Goal: Task Accomplishment & Management: Complete application form

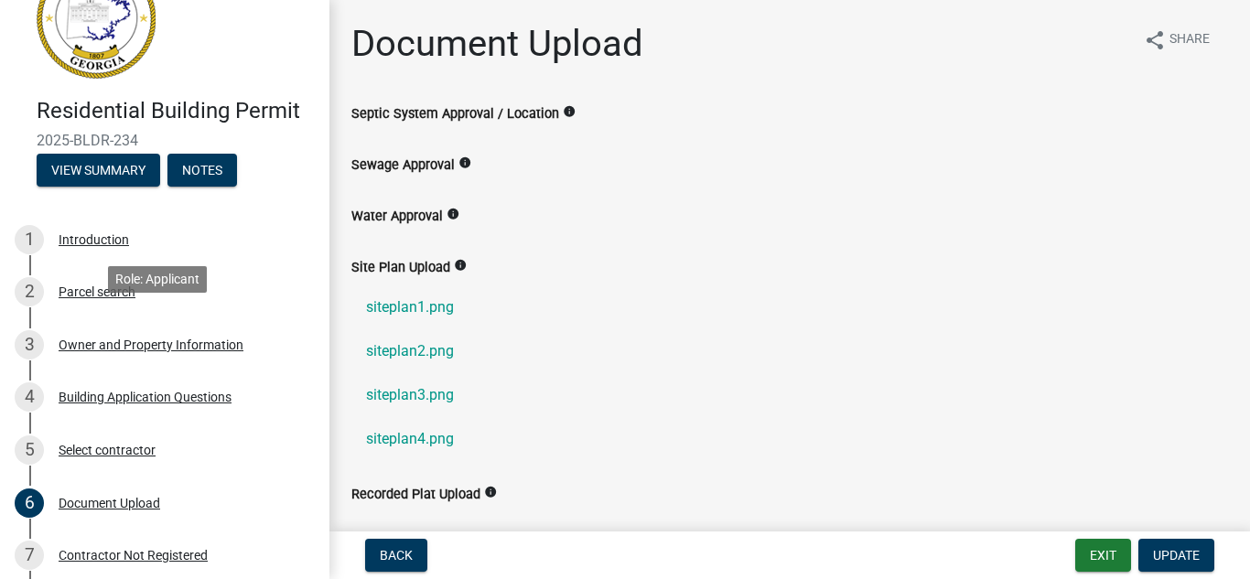
scroll to position [92, 0]
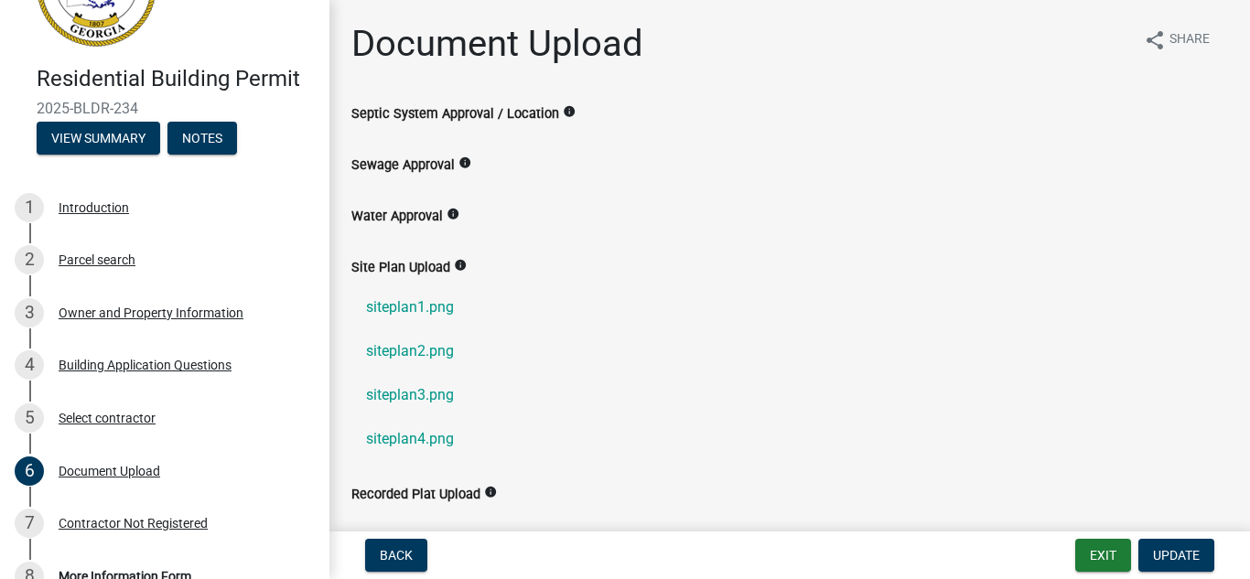
click at [459, 162] on icon "info" at bounding box center [464, 162] width 13 height 13
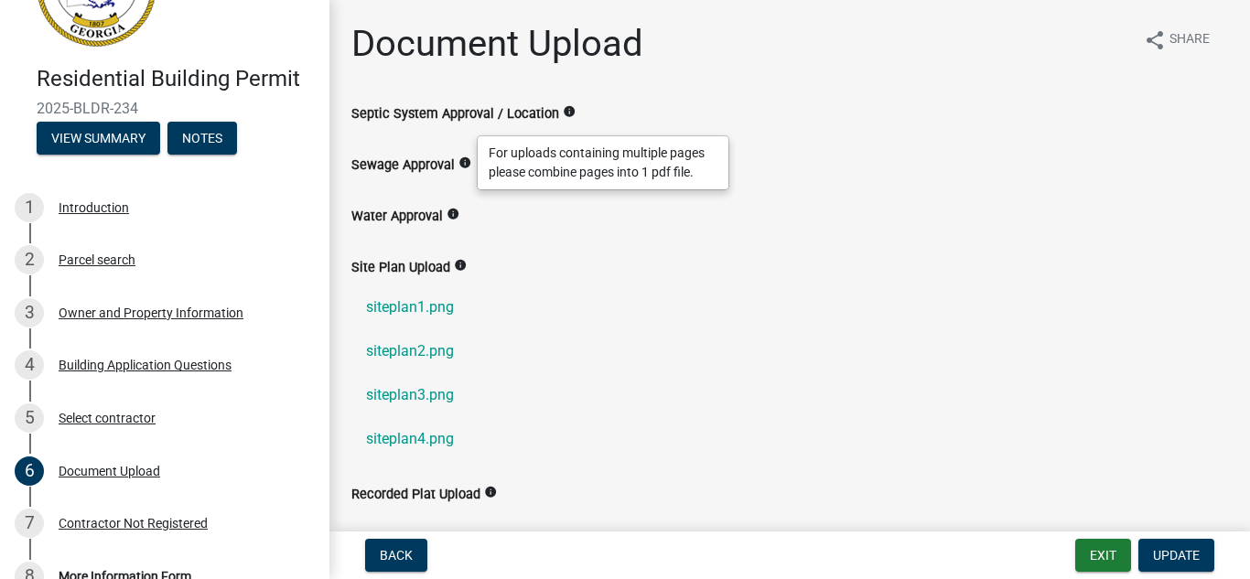
click at [459, 110] on label "Septic System Approval / Location" at bounding box center [455, 114] width 208 height 13
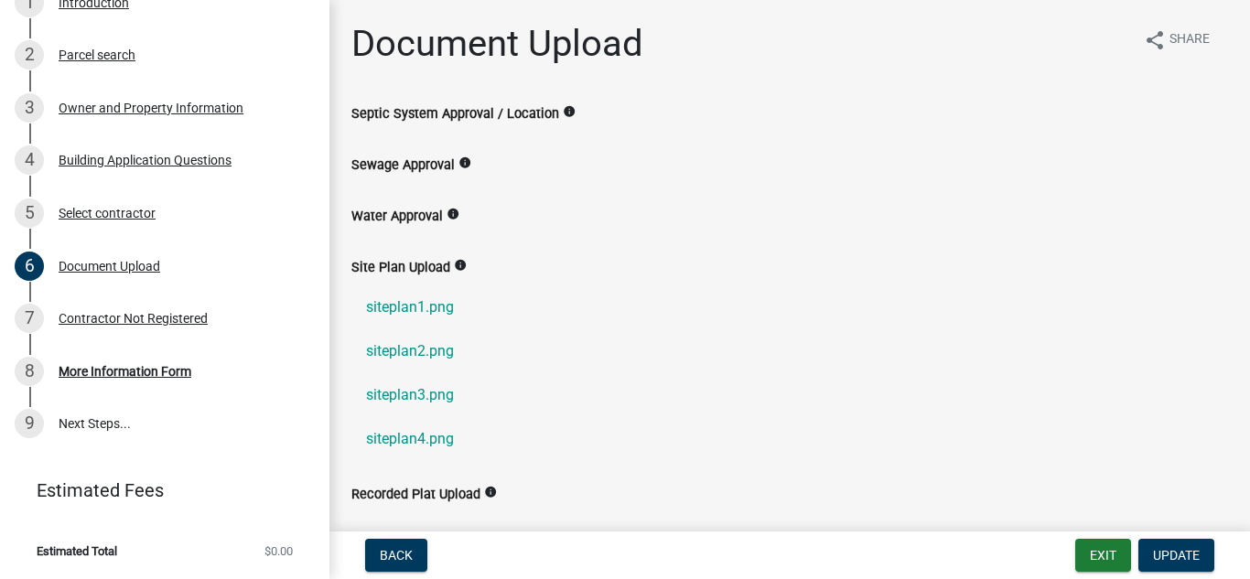
scroll to position [0, 0]
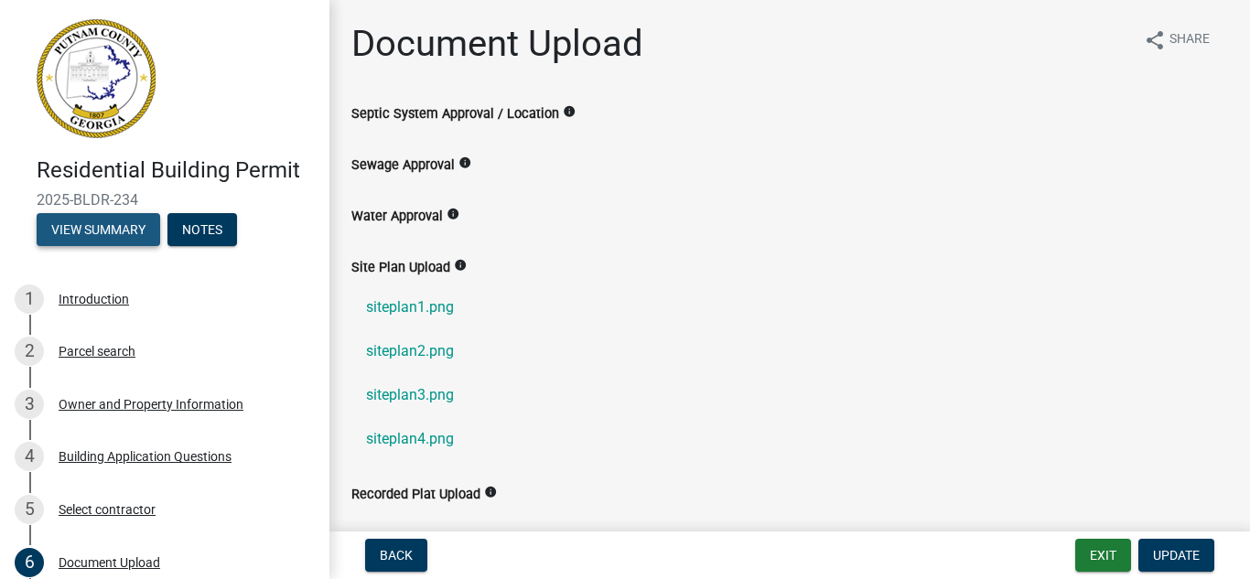
click at [112, 227] on button "View Summary" at bounding box center [99, 229] width 124 height 33
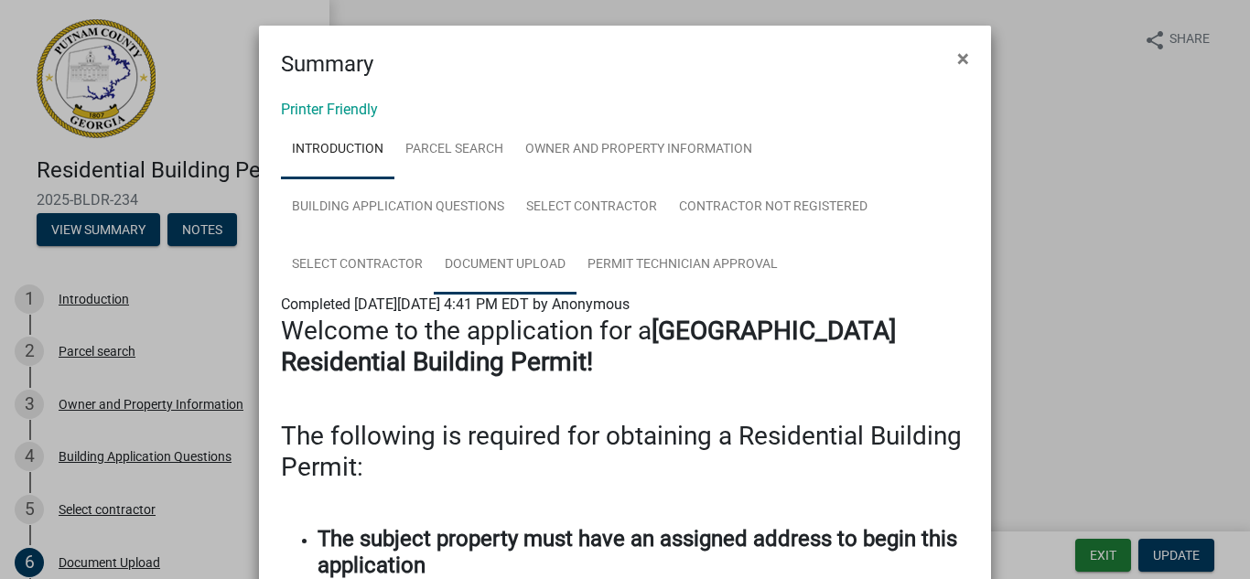
click at [490, 272] on link "Document Upload" at bounding box center [505, 265] width 143 height 59
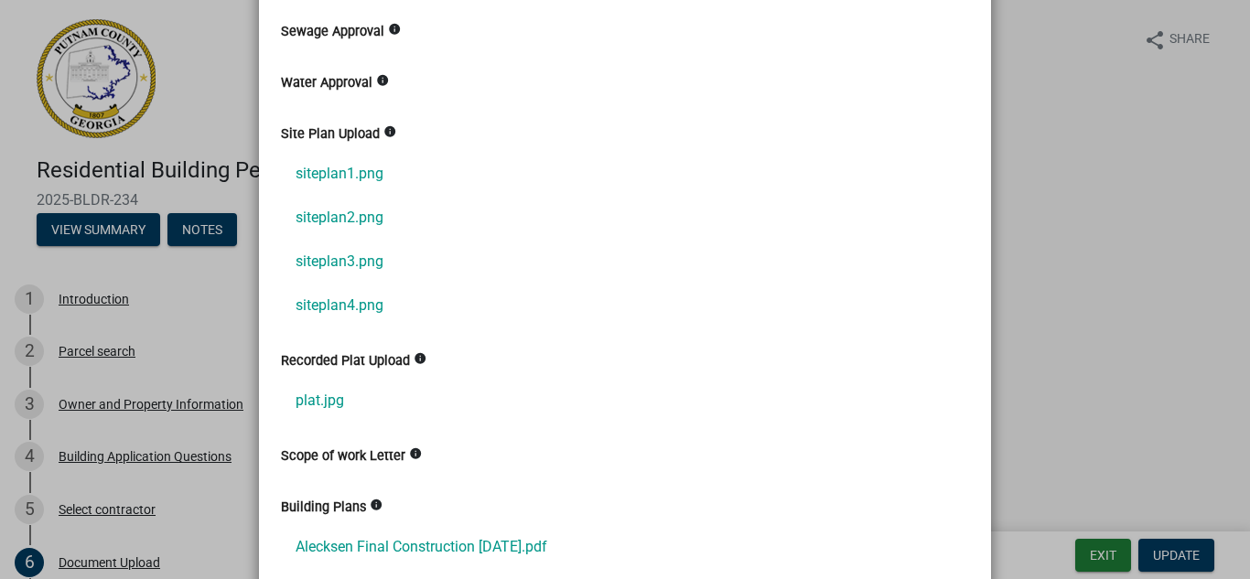
scroll to position [641, 0]
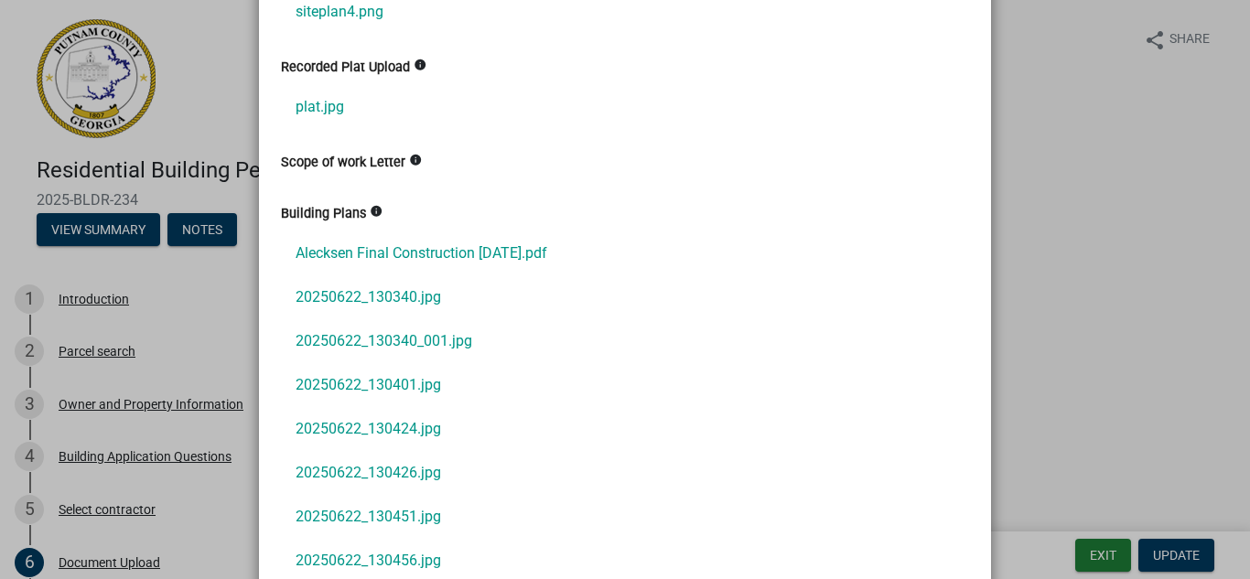
click at [341, 162] on label "Scope of work Letter" at bounding box center [343, 162] width 124 height 13
click at [339, 212] on label "Building Plans" at bounding box center [323, 214] width 85 height 13
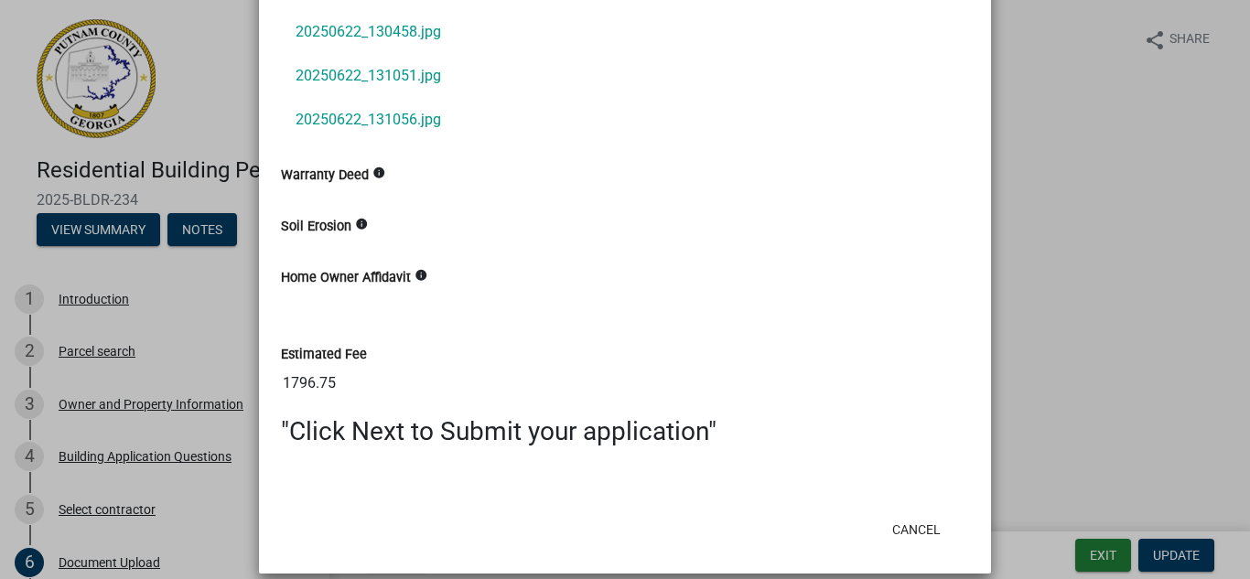
scroll to position [1233, 0]
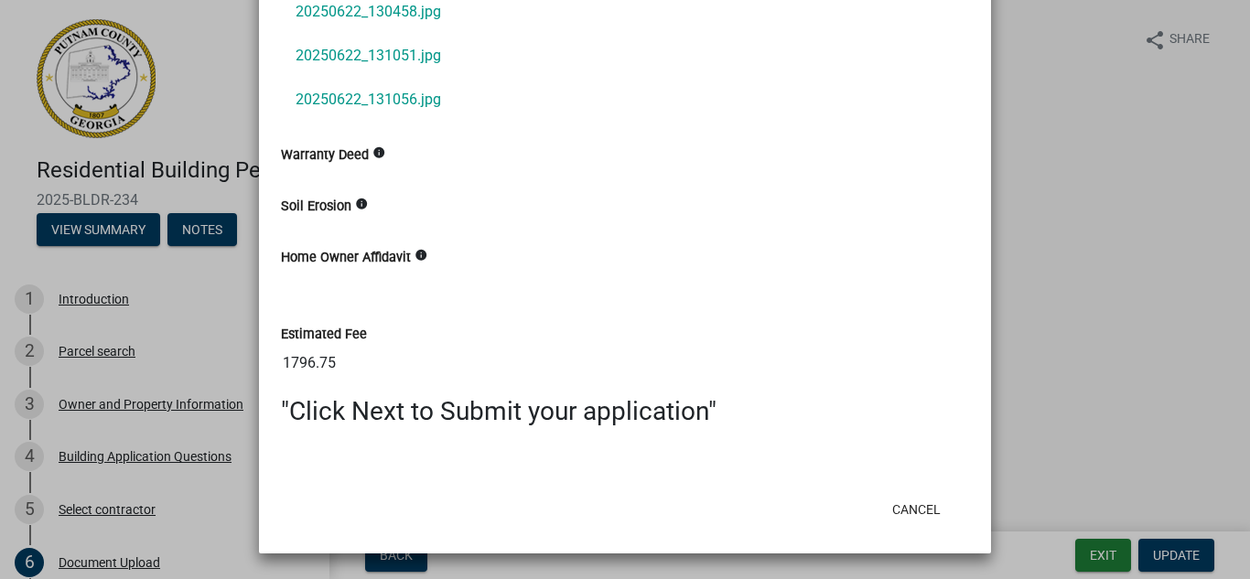
click at [312, 252] on label "Home Owner Affidavit" at bounding box center [346, 258] width 130 height 13
click at [924, 503] on button "Cancel" at bounding box center [917, 509] width 78 height 33
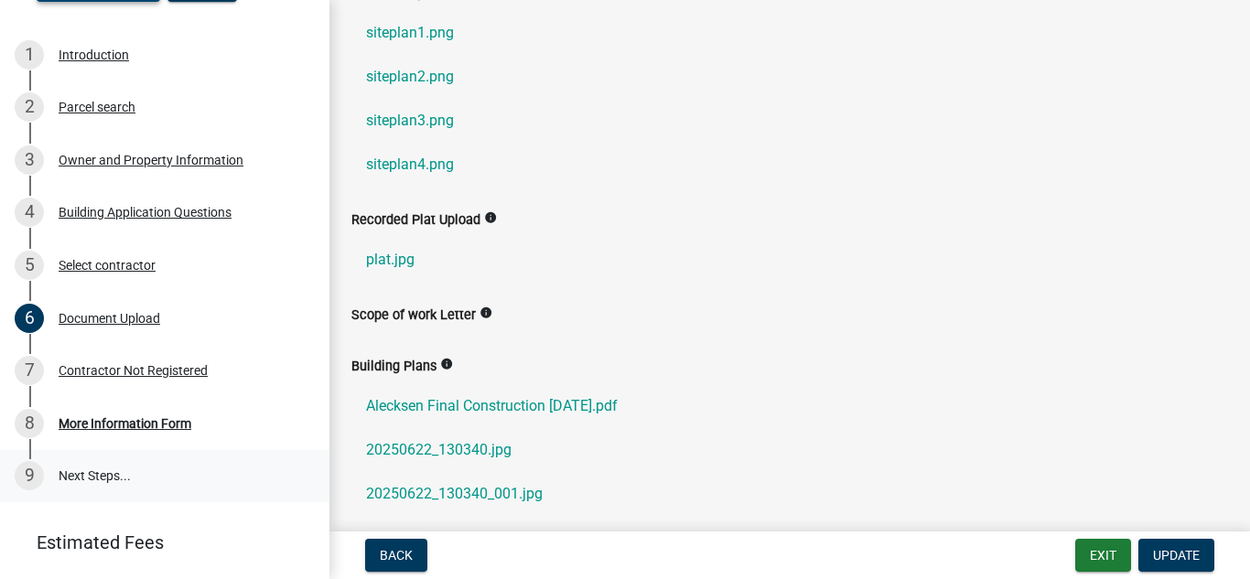
scroll to position [296, 0]
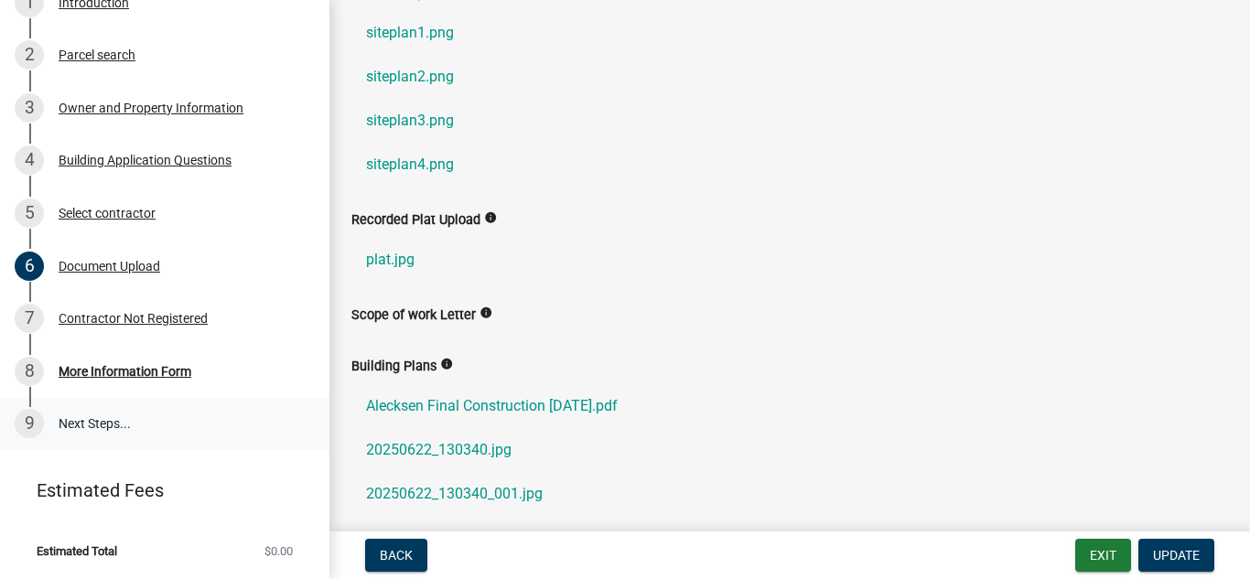
click at [91, 425] on link "9 Next Steps..." at bounding box center [164, 424] width 329 height 53
click at [97, 372] on div "More Information Form" at bounding box center [125, 371] width 133 height 13
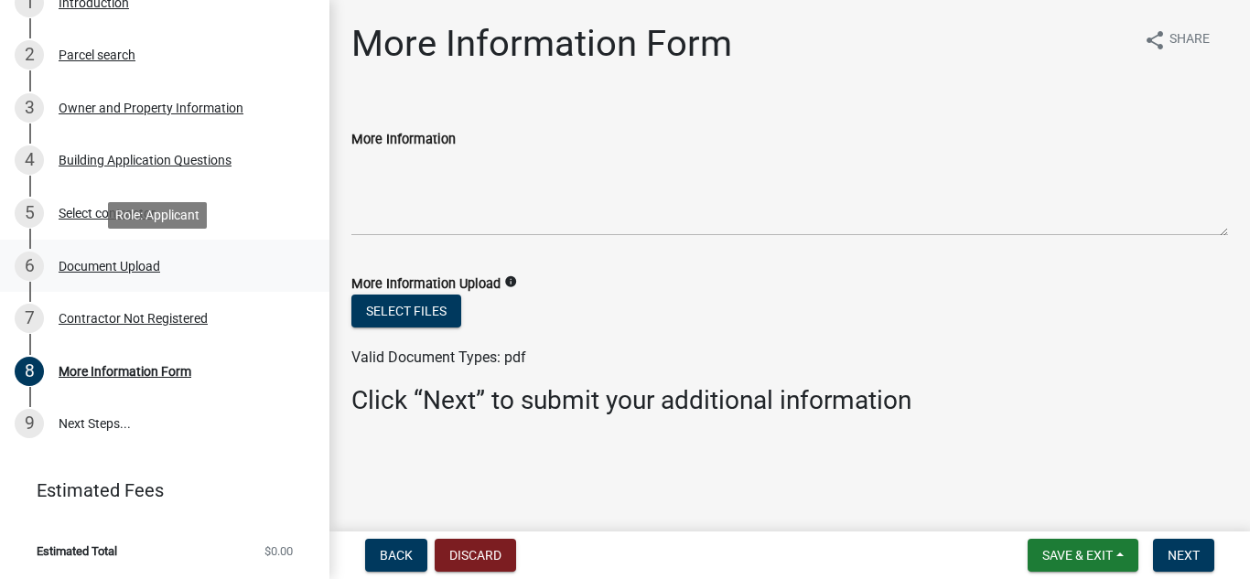
click at [42, 264] on div "6" at bounding box center [29, 266] width 29 height 29
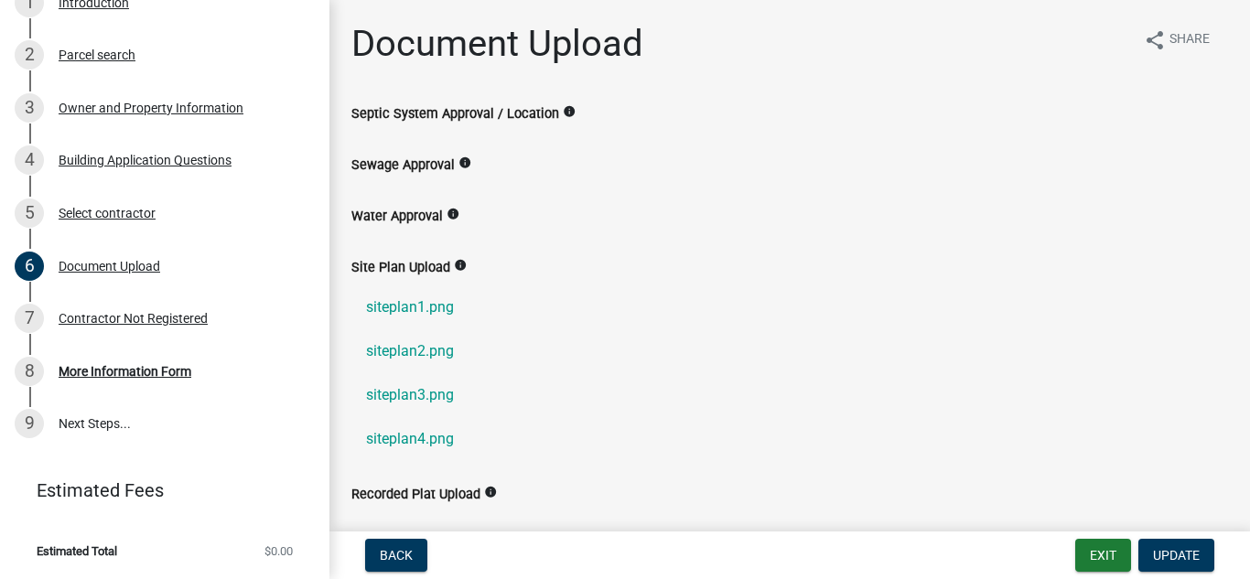
click at [466, 165] on icon "info" at bounding box center [464, 162] width 13 height 13
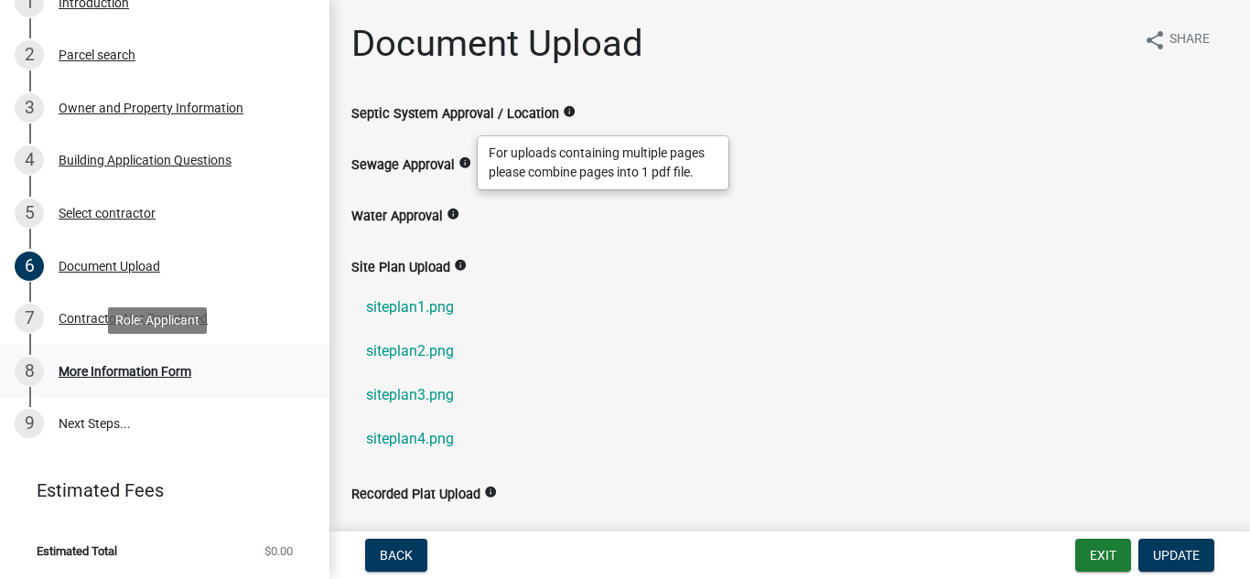
click at [133, 369] on div "More Information Form" at bounding box center [125, 371] width 133 height 13
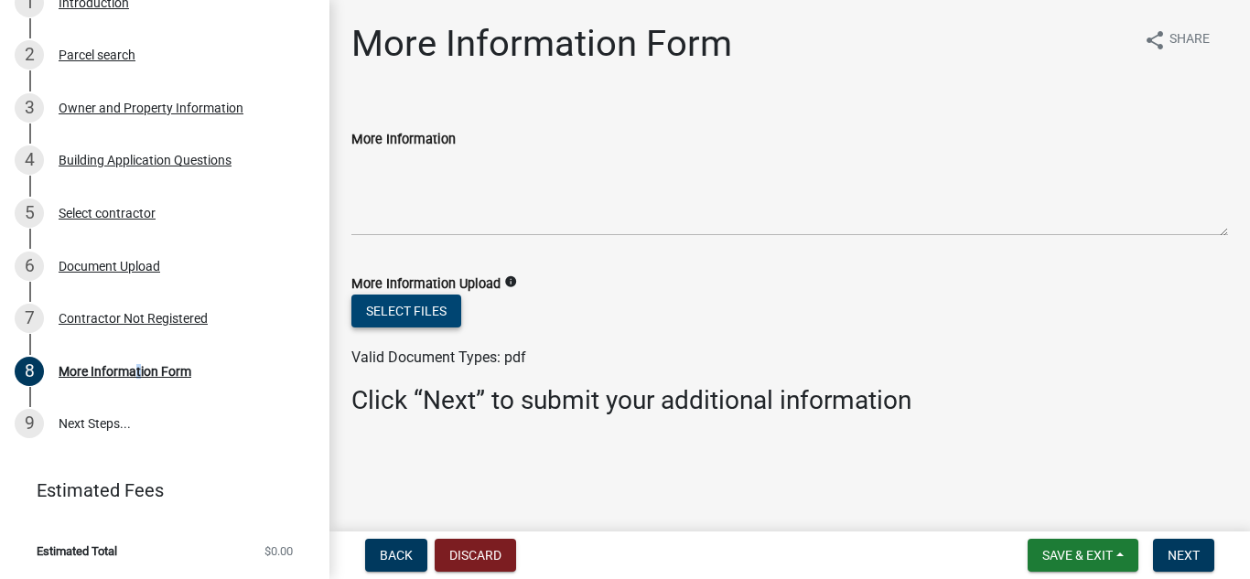
click at [394, 294] on form "More Information Upload info Select files Valid Document Types: pdf" at bounding box center [789, 310] width 877 height 118
click at [415, 309] on button "Select files" at bounding box center [406, 311] width 110 height 33
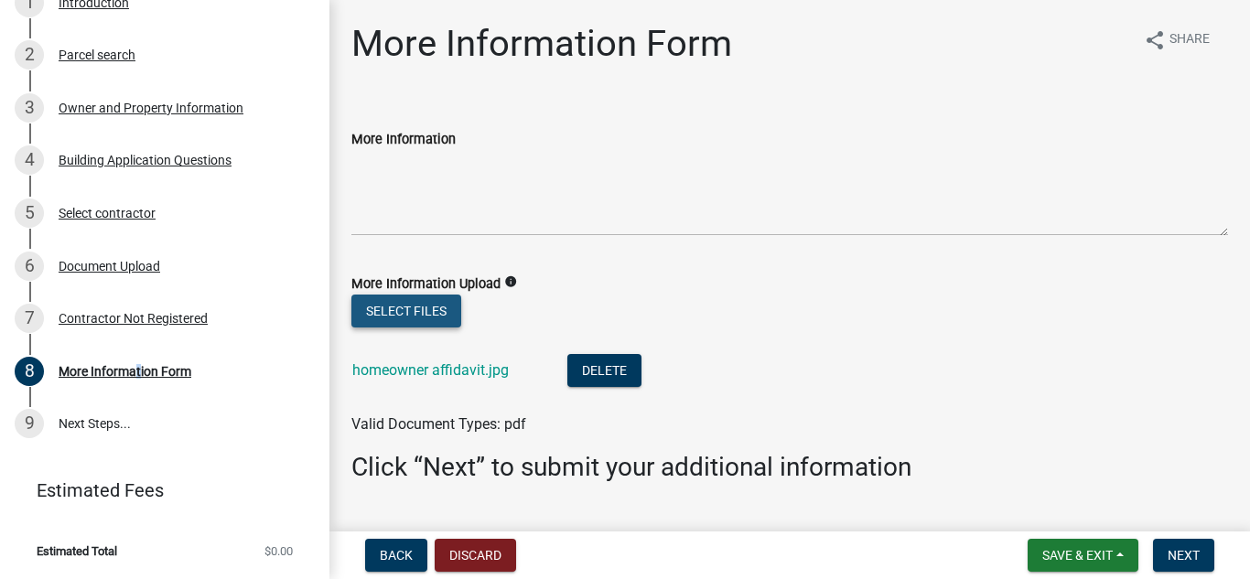
click at [417, 308] on button "Select files" at bounding box center [406, 311] width 110 height 33
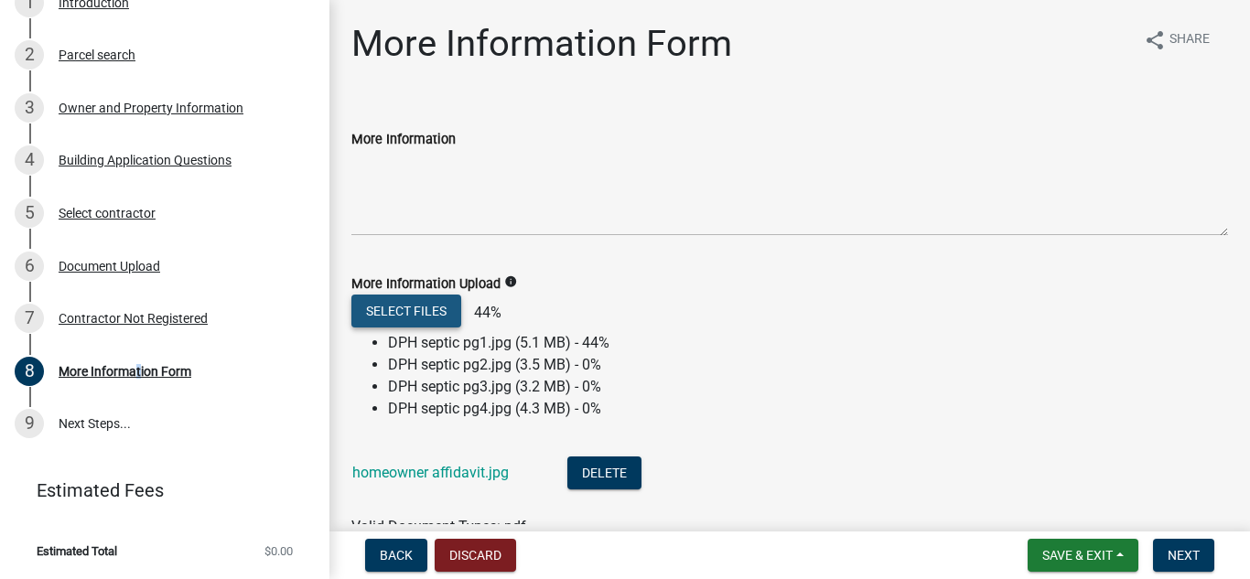
click at [396, 315] on button "Select files" at bounding box center [406, 311] width 110 height 33
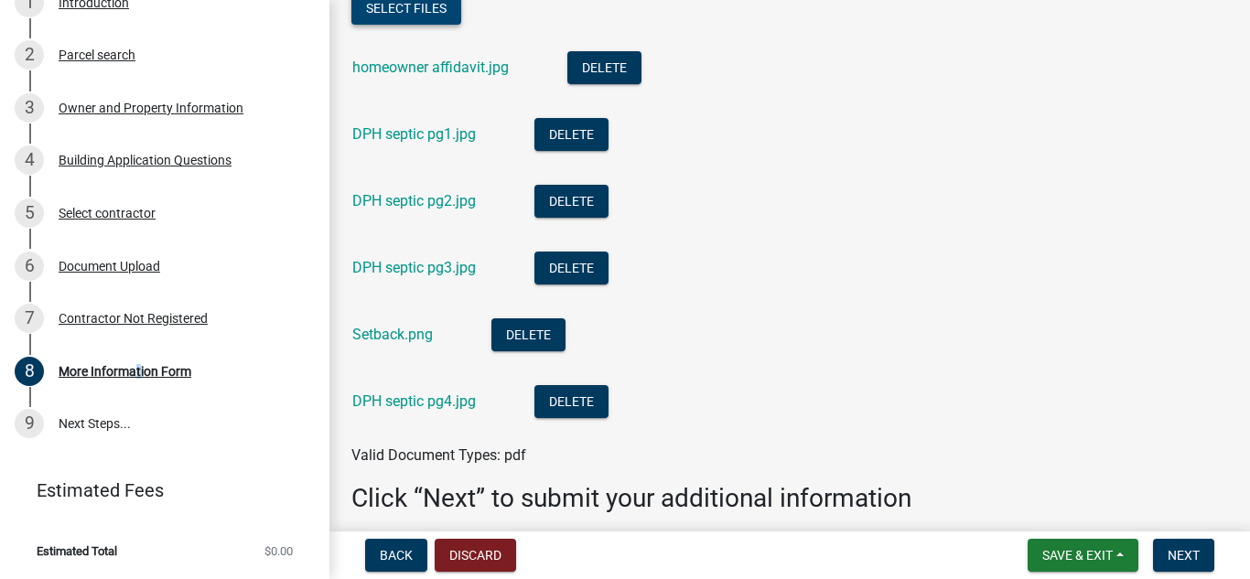
scroll to position [366, 0]
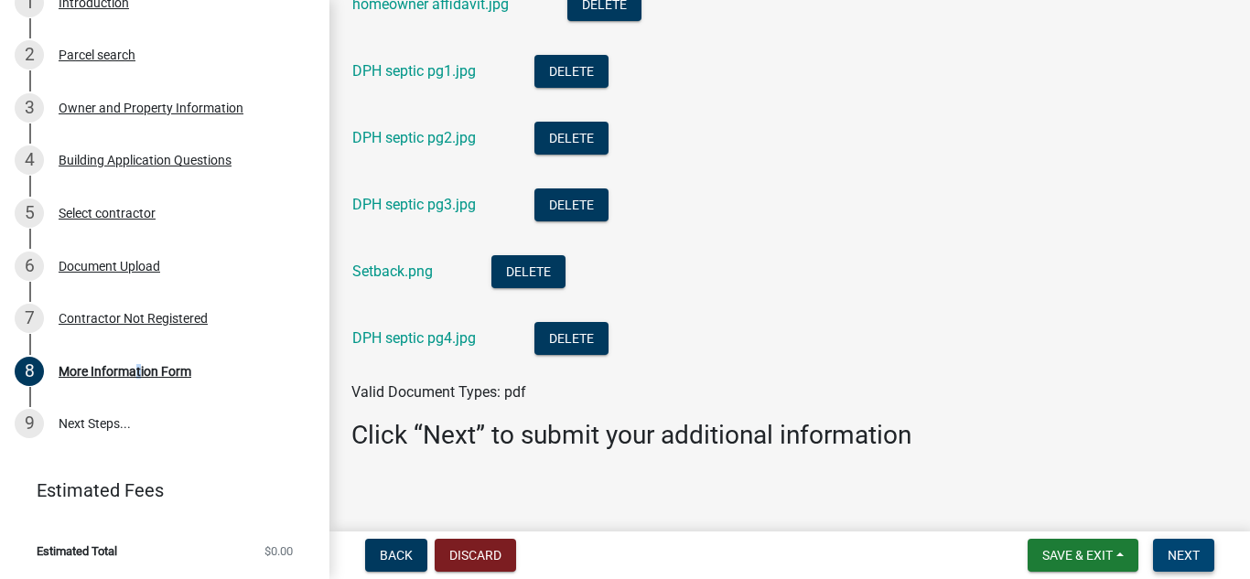
click at [1191, 564] on button "Next" at bounding box center [1183, 555] width 61 height 33
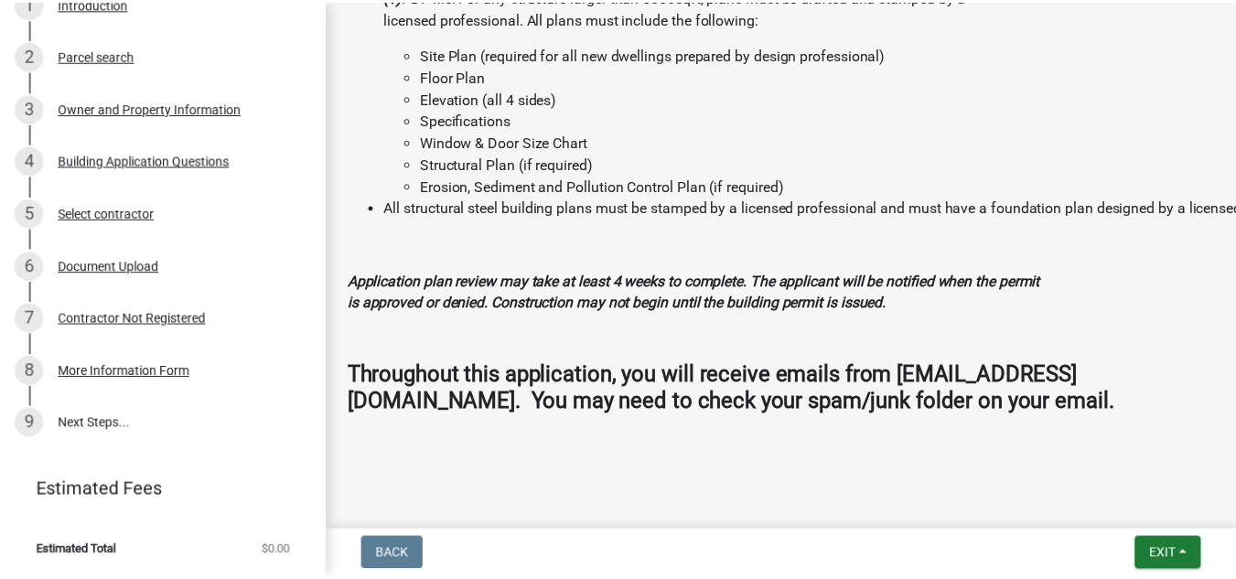
scroll to position [1995, 0]
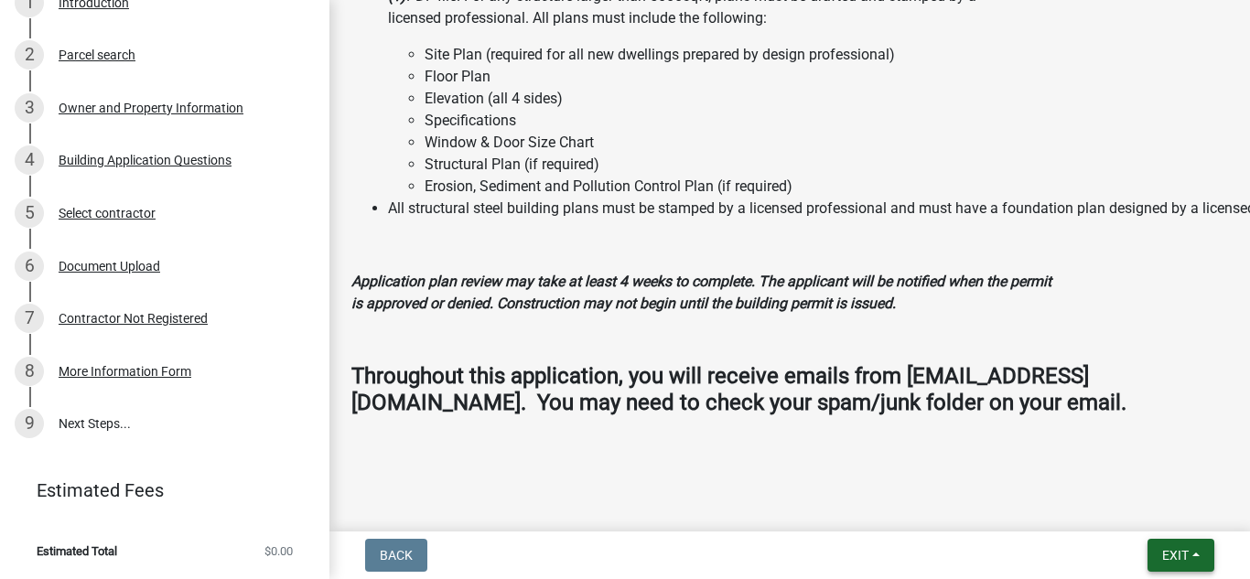
click at [1181, 550] on span "Exit" at bounding box center [1175, 555] width 27 height 15
click at [1141, 501] on button "Save & Exit" at bounding box center [1141, 508] width 146 height 44
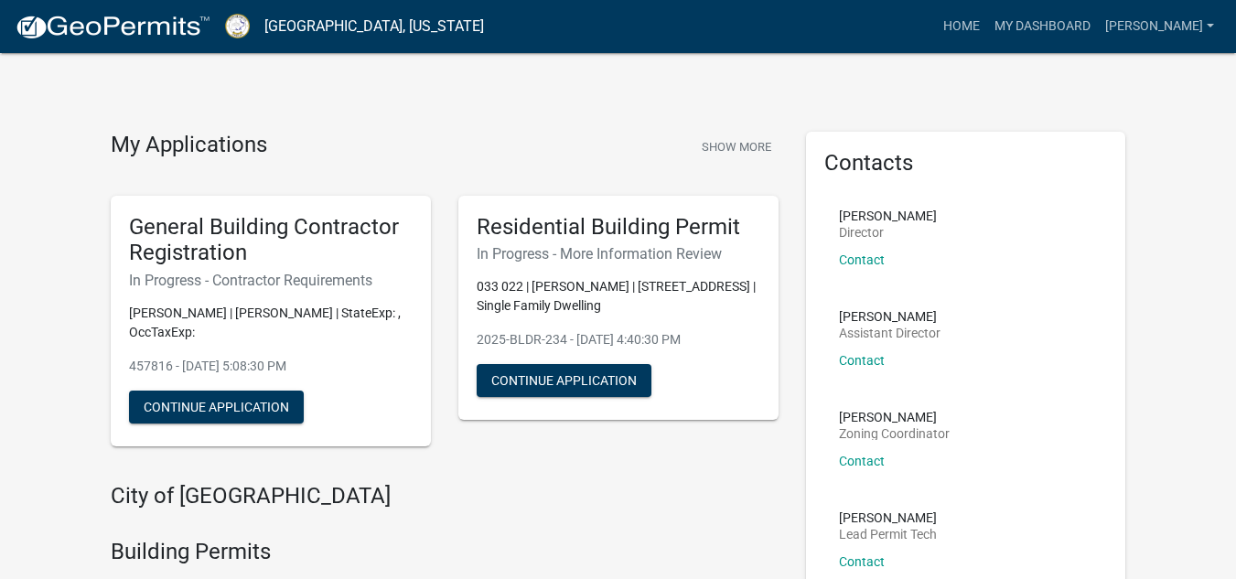
drag, startPoint x: 233, startPoint y: 1, endPoint x: 528, endPoint y: 92, distance: 308.3
